Goal: Task Accomplishment & Management: Manage account settings

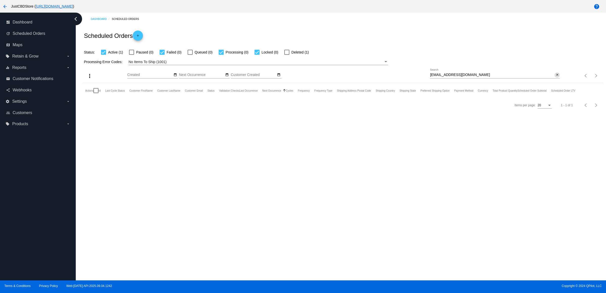
click at [555, 78] on button "close" at bounding box center [557, 74] width 5 height 5
click at [552, 80] on div "search" at bounding box center [495, 76] width 130 height 8
click at [554, 80] on mat-icon "search" at bounding box center [557, 76] width 6 height 8
click at [555, 77] on input "Search" at bounding box center [495, 75] width 130 height 4
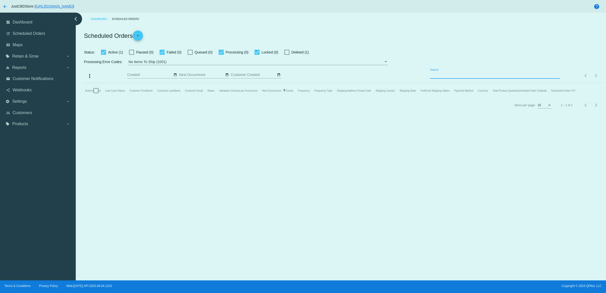
paste input "[EMAIL_ADDRESS][DOMAIN_NAME]"
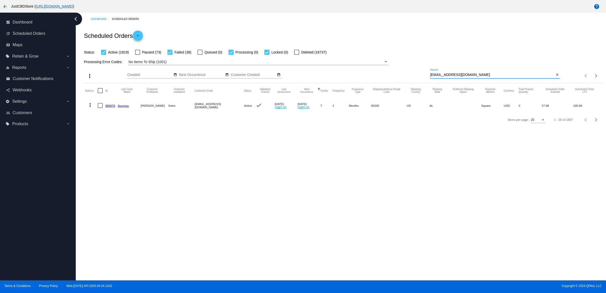
type input "[EMAIL_ADDRESS][DOMAIN_NAME]"
click at [90, 108] on mat-icon "more_vert" at bounding box center [90, 105] width 6 height 6
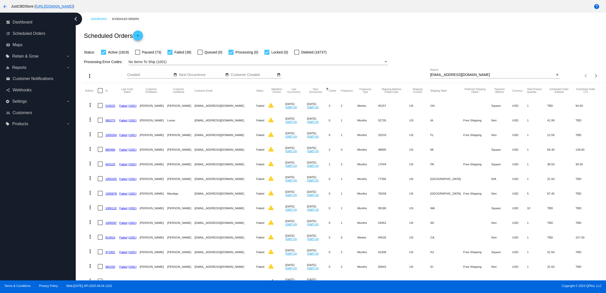
click at [112, 166] on link "943103" at bounding box center [110, 164] width 10 height 3
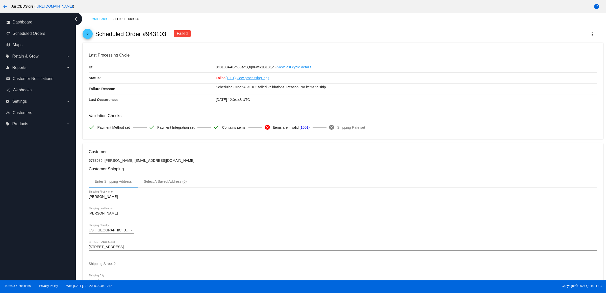
click at [89, 36] on mat-icon "arrow_back" at bounding box center [88, 35] width 6 height 6
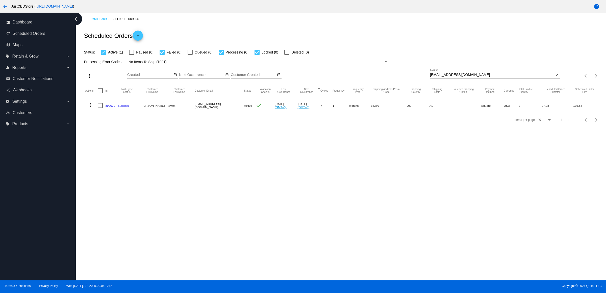
click at [92, 108] on mat-icon "more_vert" at bounding box center [90, 105] width 6 height 6
click at [120, 174] on button "delete Delete" at bounding box center [112, 175] width 50 height 12
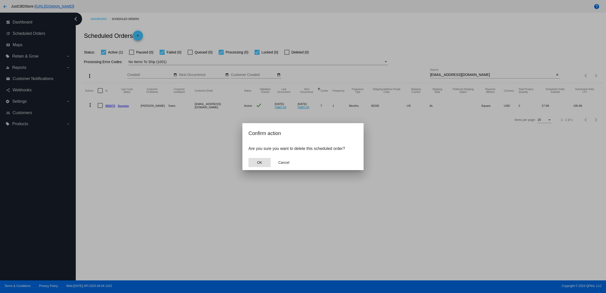
click at [251, 162] on mat-dialog-actions "OK Cancel" at bounding box center [302, 162] width 109 height 15
click at [256, 163] on button "OK" at bounding box center [259, 162] width 22 height 9
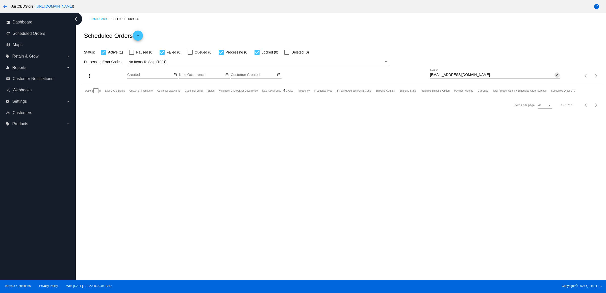
click at [556, 77] on mat-icon "close" at bounding box center [558, 75] width 4 height 4
click at [555, 80] on mat-icon "search" at bounding box center [557, 76] width 6 height 8
click at [552, 79] on div "Search" at bounding box center [495, 74] width 130 height 10
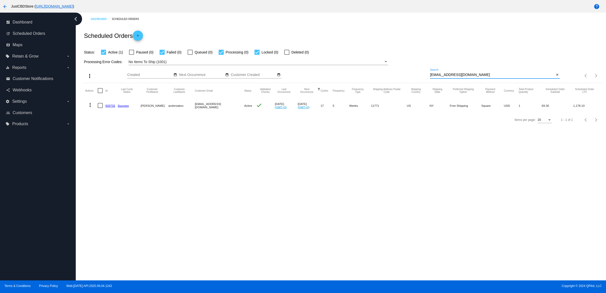
type input "[EMAIL_ADDRESS][DOMAIN_NAME]"
click at [556, 77] on mat-icon "close" at bounding box center [558, 75] width 4 height 4
click at [555, 77] on input "Search" at bounding box center [495, 75] width 130 height 4
paste input "[PERSON_NAME][EMAIL_ADDRESS][PERSON_NAME][DOMAIN_NAME]"
type input "[PERSON_NAME][EMAIL_ADDRESS][PERSON_NAME][DOMAIN_NAME]"
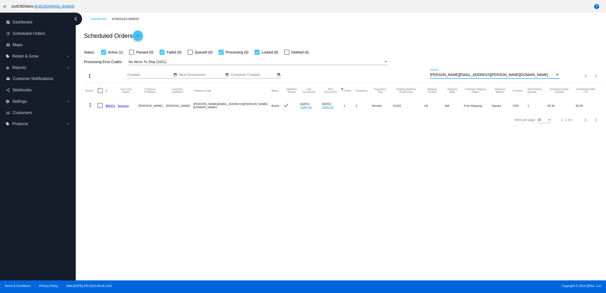
click at [114, 107] on link "968371" at bounding box center [110, 105] width 10 height 3
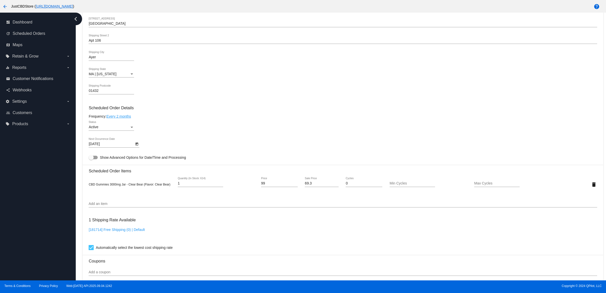
scroll to position [253, 0]
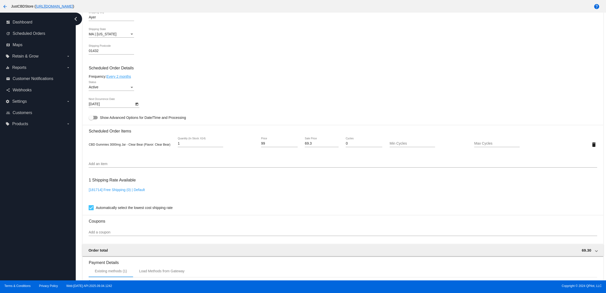
click at [243, 52] on div "01432 Shipping Postcode" at bounding box center [343, 52] width 508 height 14
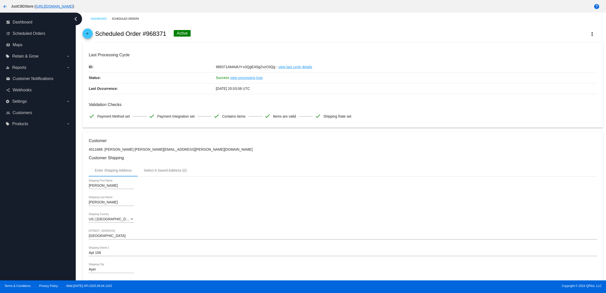
scroll to position [0, 0]
click at [589, 34] on mat-icon "more_vert" at bounding box center [592, 34] width 6 height 6
click at [580, 40] on button "info View Event Logs" at bounding box center [562, 39] width 71 height 12
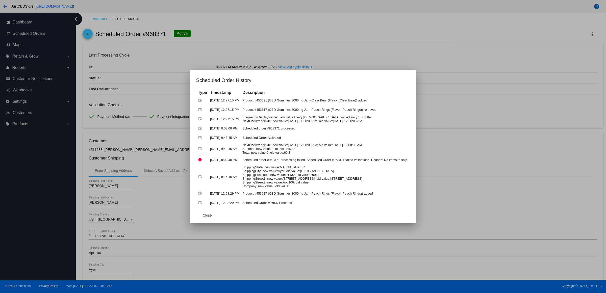
click at [480, 92] on div at bounding box center [303, 146] width 606 height 293
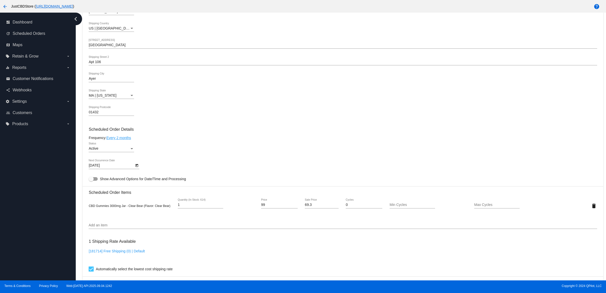
scroll to position [284, 0]
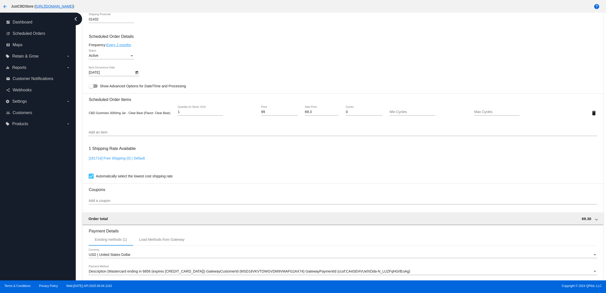
click at [172, 135] on input "Add an item" at bounding box center [343, 133] width 508 height 4
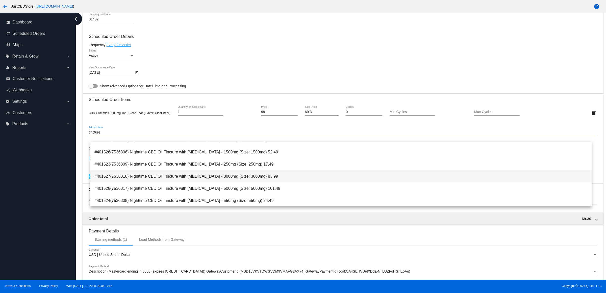
scroll to position [0, 0]
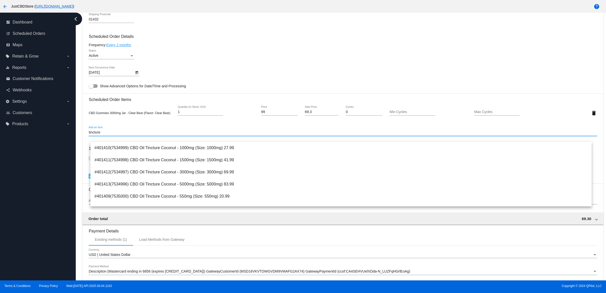
drag, startPoint x: 141, startPoint y: 138, endPoint x: 81, endPoint y: 139, distance: 60.1
click at [81, 139] on div "Dashboard Scheduled Orders arrow_back Scheduled Order #968371 Active more_vert …" at bounding box center [343, 41] width 526 height 625
drag, startPoint x: 103, startPoint y: 140, endPoint x: 25, endPoint y: 143, distance: 77.3
click at [28, 142] on div "dashboard Dashboard update Scheduled Orders map Maps local_offer Retain & Grow …" at bounding box center [303, 147] width 606 height 268
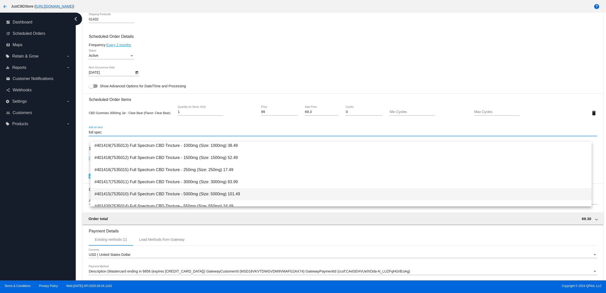
scroll to position [37, 0]
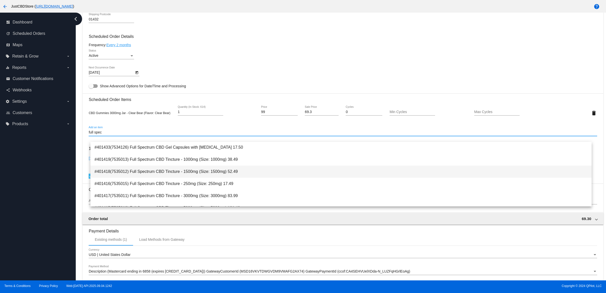
type input "full spec"
click at [226, 173] on span "#401418(7535012) Full Spectrum CBD Tincture - 1500mg (Size: 1500mg) 52.49" at bounding box center [340, 172] width 493 height 12
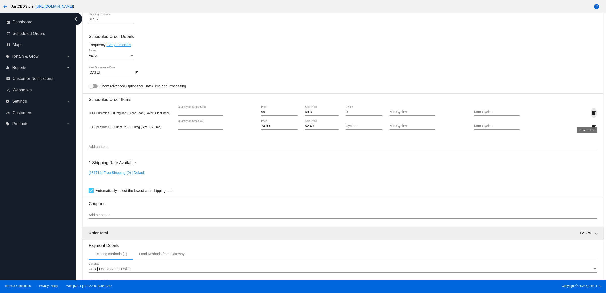
click at [591, 116] on mat-icon "delete" at bounding box center [594, 113] width 6 height 6
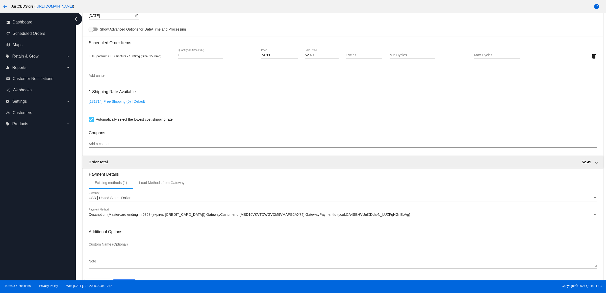
scroll to position [363, 0]
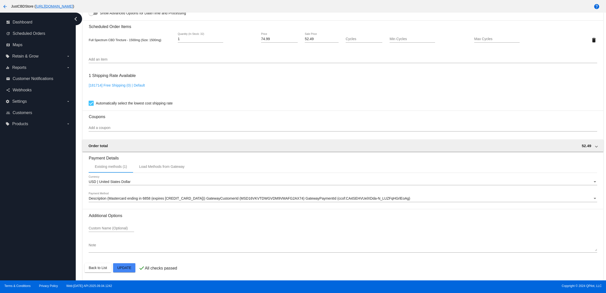
click at [131, 268] on mat-card "Customer 4511688: [PERSON_NAME] [PERSON_NAME][EMAIL_ADDRESS][PERSON_NAME][DOMAI…" at bounding box center [343, 28] width 520 height 505
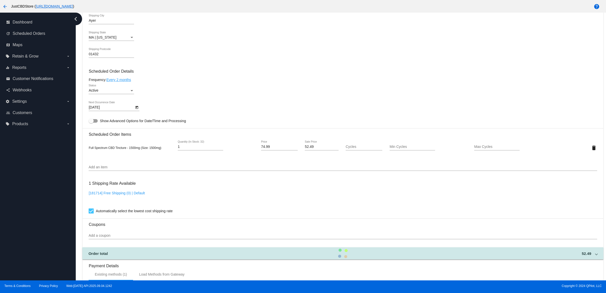
scroll to position [173, 0]
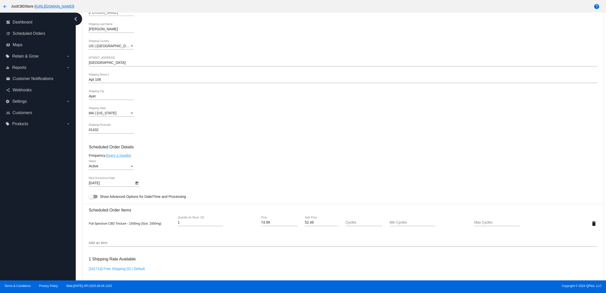
click at [271, 174] on div "Active Status" at bounding box center [343, 167] width 508 height 14
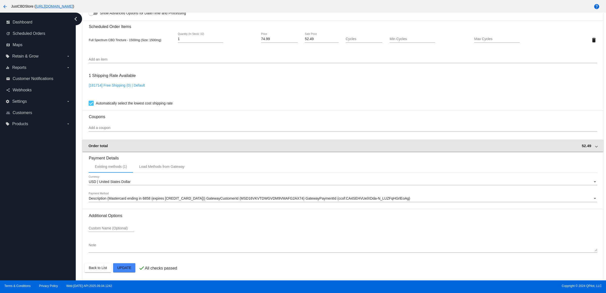
scroll to position [363, 0]
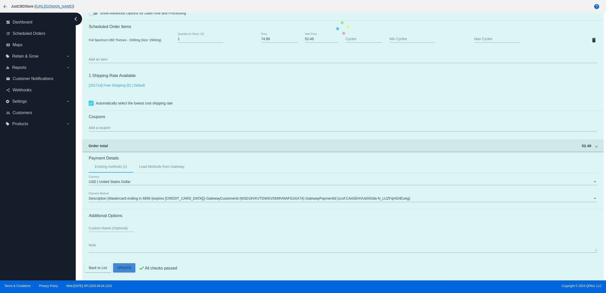
click at [130, 266] on mat-card "Customer 4511688: [PERSON_NAME] [PERSON_NAME][EMAIL_ADDRESS][PERSON_NAME][DOMAI…" at bounding box center [343, 28] width 520 height 505
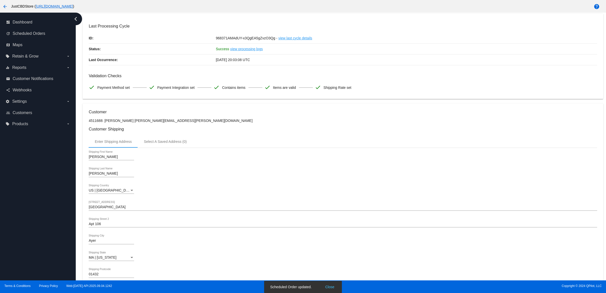
scroll to position [0, 0]
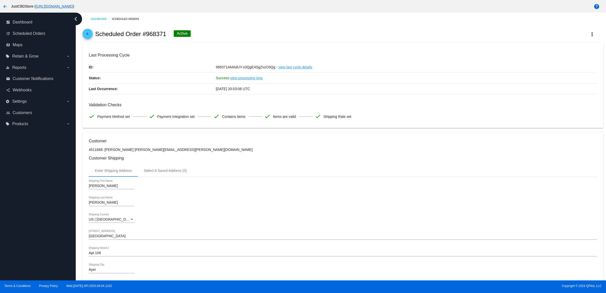
click at [346, 177] on div "Enter Shipping Address Select A Saved Address (0)" at bounding box center [343, 171] width 508 height 12
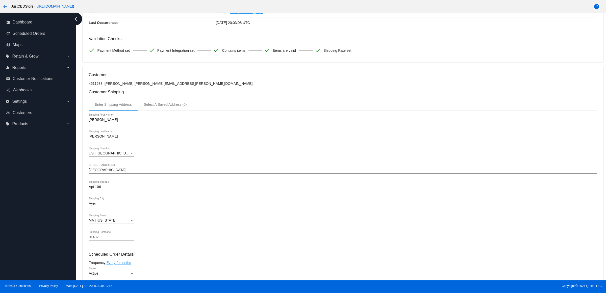
scroll to position [189, 0]
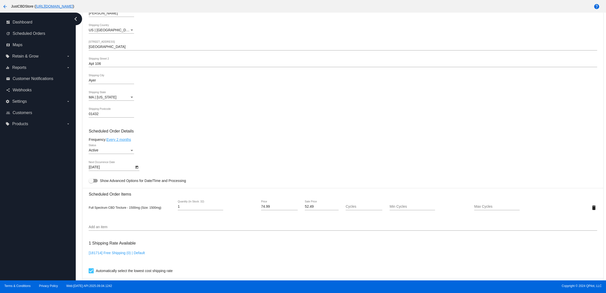
click at [315, 143] on mat-card-content "Customer 4511688: [PERSON_NAME] [PERSON_NAME][EMAIL_ADDRESS][PERSON_NAME][DOMAI…" at bounding box center [343, 187] width 508 height 476
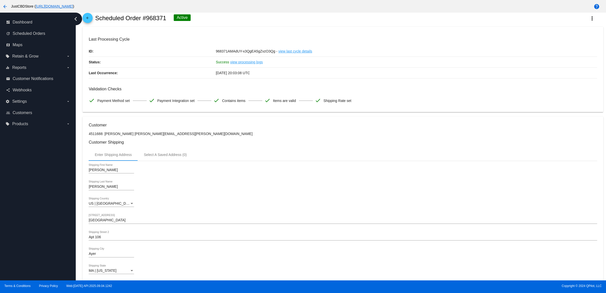
scroll to position [16, 0]
click at [595, 21] on button "more_vert" at bounding box center [592, 18] width 22 height 9
click at [559, 59] on span "Process Now" at bounding box center [552, 60] width 21 height 4
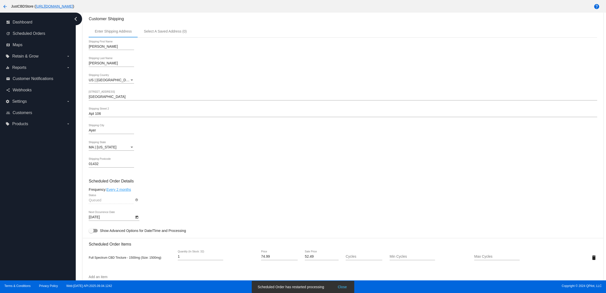
scroll to position [268, 0]
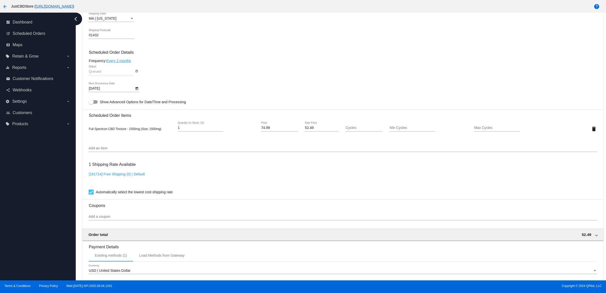
click at [107, 150] on input "Add an item" at bounding box center [343, 148] width 508 height 4
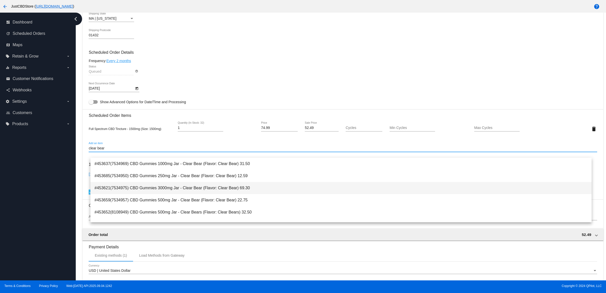
type input "clear bear"
click at [216, 192] on span "#453621(7534975) CBD Gummies 3000mg Jar - Clear Bear (Flavor: Clear Bear) 69.30" at bounding box center [340, 188] width 493 height 12
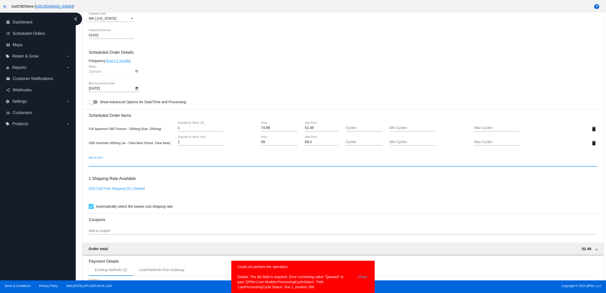
click at [279, 177] on mat-card-content "Customer 4511688: [PERSON_NAME] [PERSON_NAME][EMAIL_ADDRESS][PERSON_NAME][DOMAI…" at bounding box center [343, 115] width 508 height 490
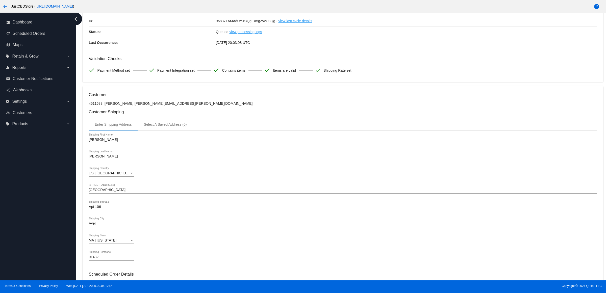
scroll to position [0, 0]
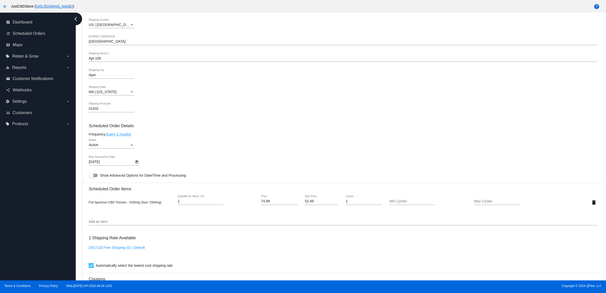
scroll to position [173, 0]
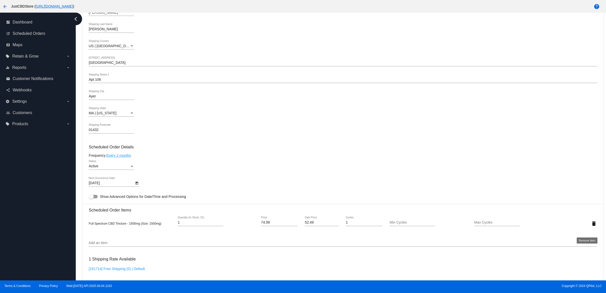
click at [591, 227] on mat-icon "delete" at bounding box center [594, 224] width 6 height 6
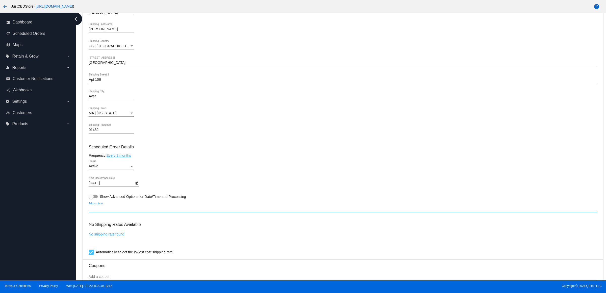
click at [129, 211] on input "Add an item" at bounding box center [343, 209] width 508 height 4
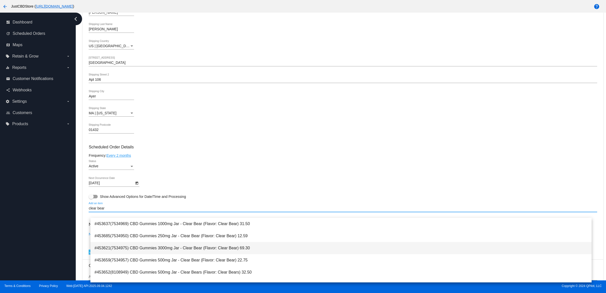
type input "clear bear"
click at [248, 249] on span "#453621(7534975) CBD Gummies 3000mg Jar - Clear Bear (Flavor: Clear Bear) 69.30" at bounding box center [340, 248] width 493 height 12
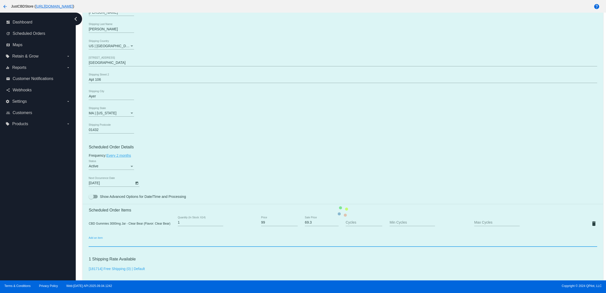
click at [264, 191] on mat-card "Customer 4511688: [PERSON_NAME] [PERSON_NAME][EMAIL_ADDRESS][PERSON_NAME][DOMAI…" at bounding box center [343, 211] width 520 height 505
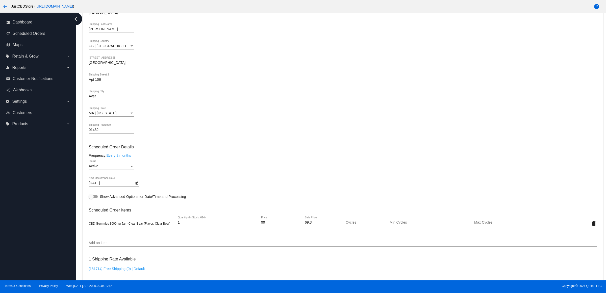
scroll to position [363, 0]
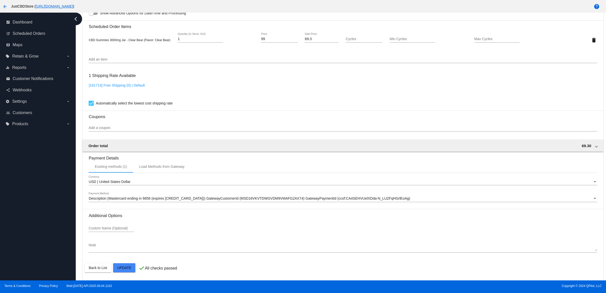
click at [127, 269] on mat-card "Customer 4511688: [PERSON_NAME] [PERSON_NAME][EMAIL_ADDRESS][PERSON_NAME][DOMAI…" at bounding box center [343, 28] width 520 height 505
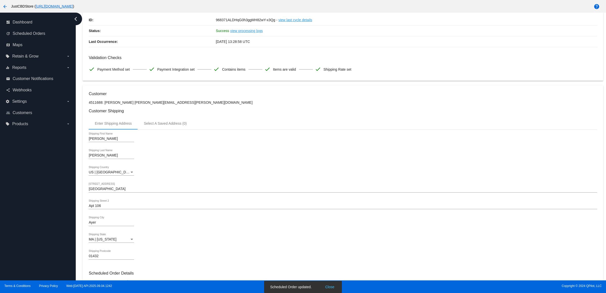
scroll to position [0, 0]
